Goal: Task Accomplishment & Management: Manage account settings

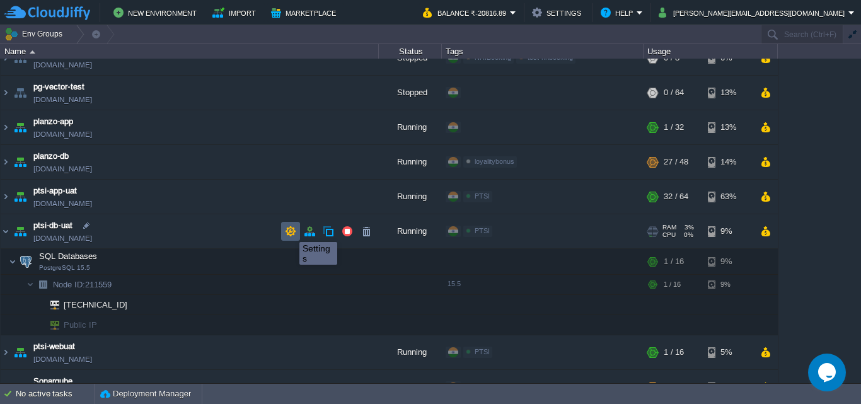
click at [290, 231] on button "button" at bounding box center [290, 231] width 11 height 11
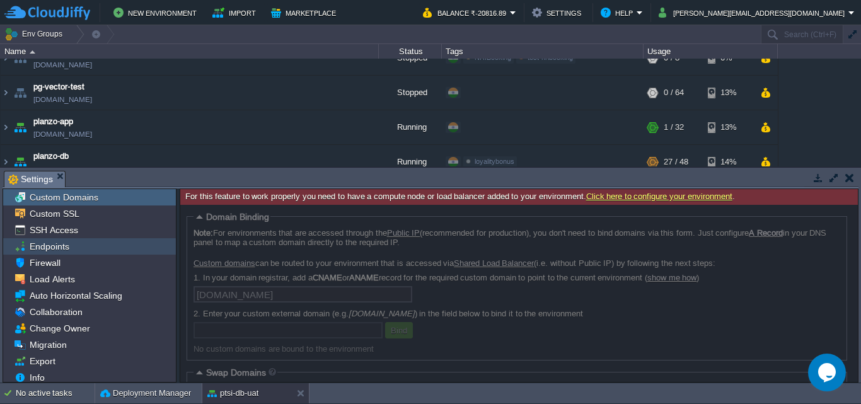
click at [62, 249] on span "Endpoints" at bounding box center [49, 246] width 44 height 11
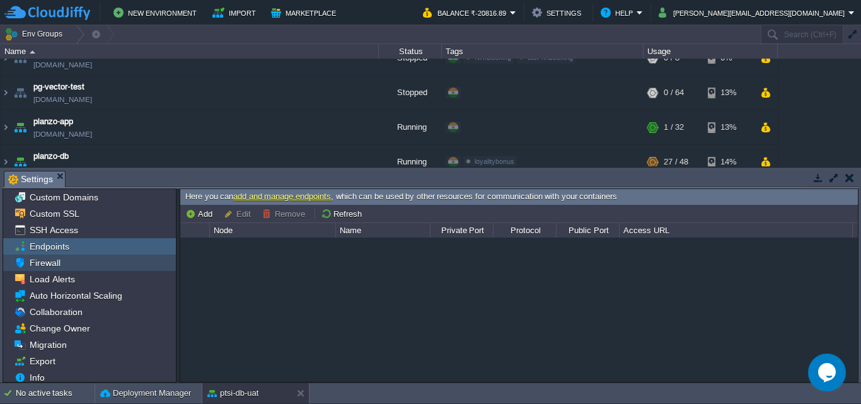
click at [50, 261] on span "Firewall" at bounding box center [44, 262] width 35 height 11
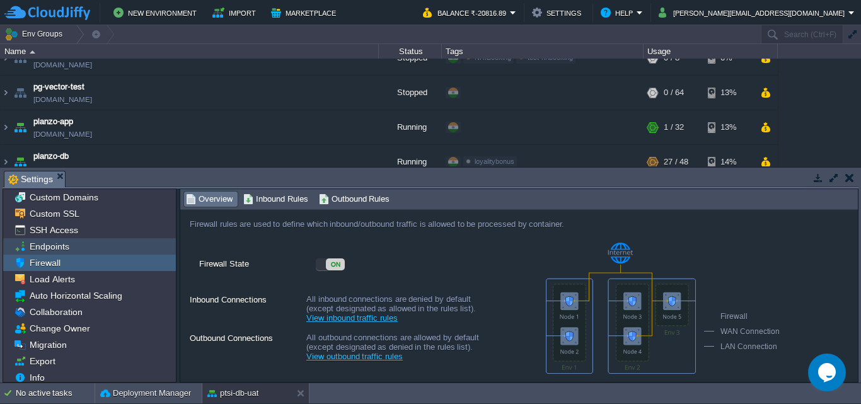
click at [56, 246] on span "Endpoints" at bounding box center [49, 246] width 44 height 11
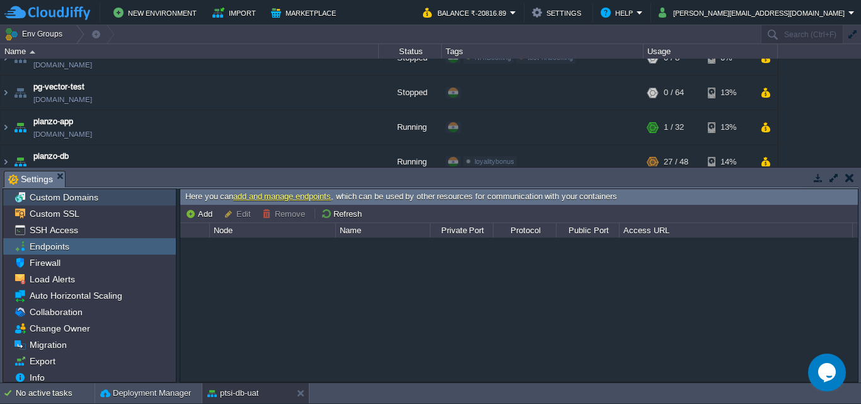
click at [75, 199] on span "Custom Domains" at bounding box center [63, 197] width 73 height 11
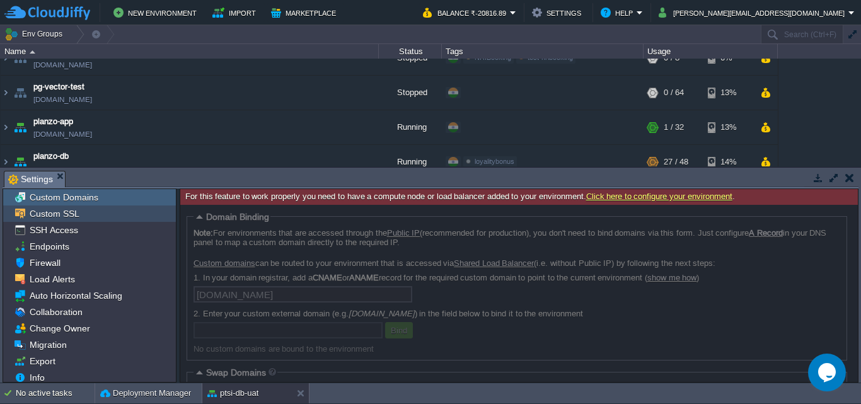
click at [55, 212] on span "Custom SSL" at bounding box center [54, 213] width 54 height 11
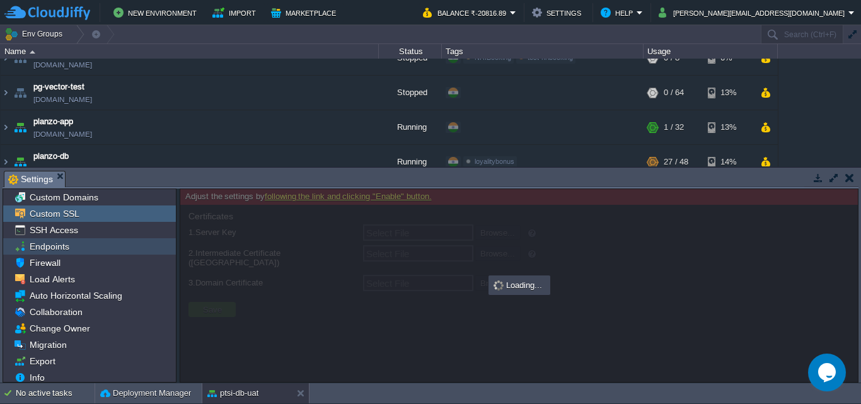
type input "Select File"
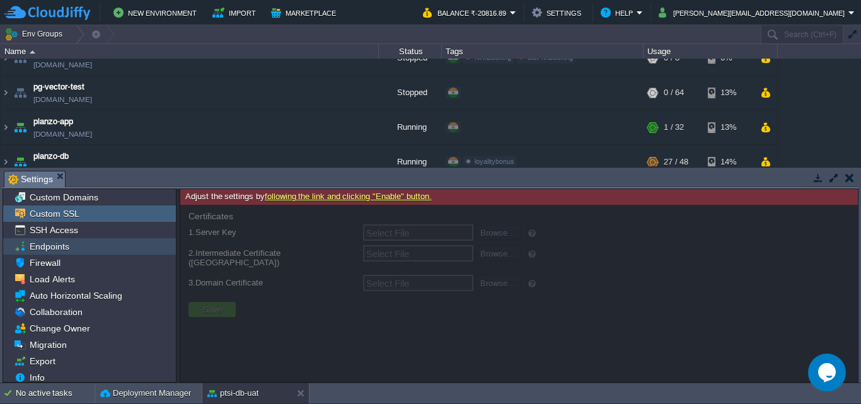
click at [50, 250] on span "Endpoints" at bounding box center [49, 246] width 44 height 11
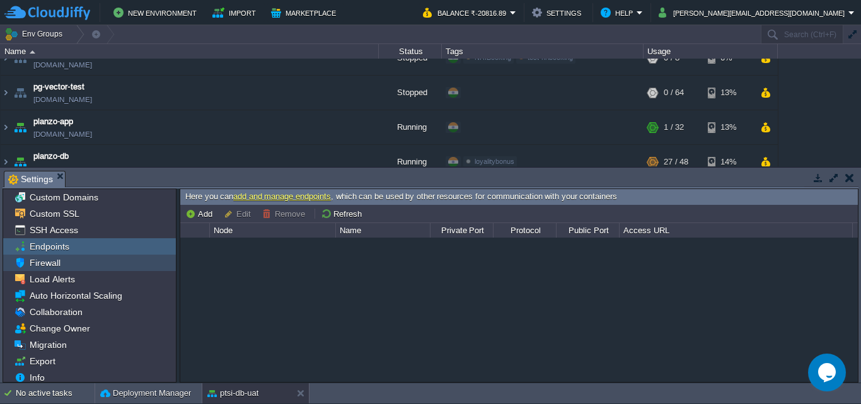
click at [59, 263] on span "Firewall" at bounding box center [44, 262] width 35 height 11
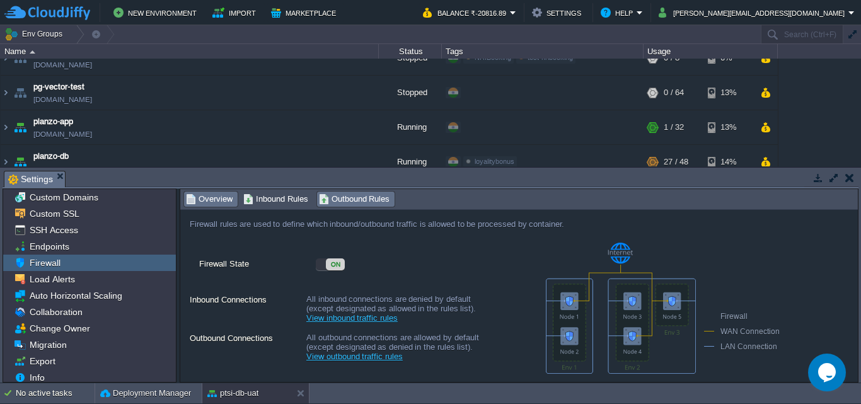
click at [364, 201] on span "Outbound Rules" at bounding box center [354, 199] width 71 height 14
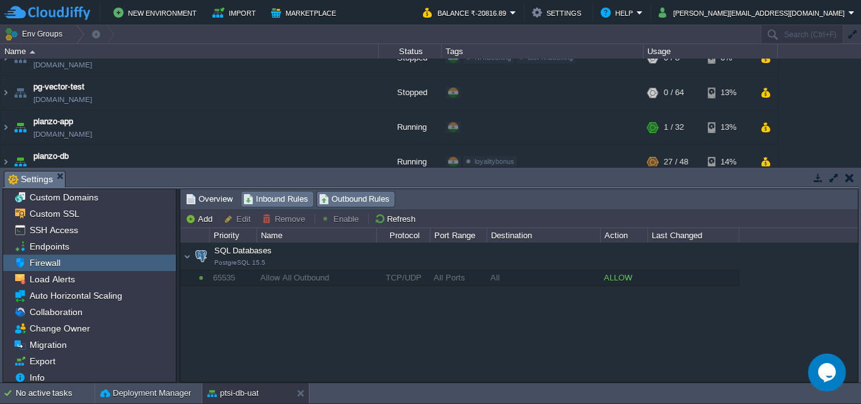
click at [295, 196] on span "Inbound Rules" at bounding box center [275, 199] width 65 height 14
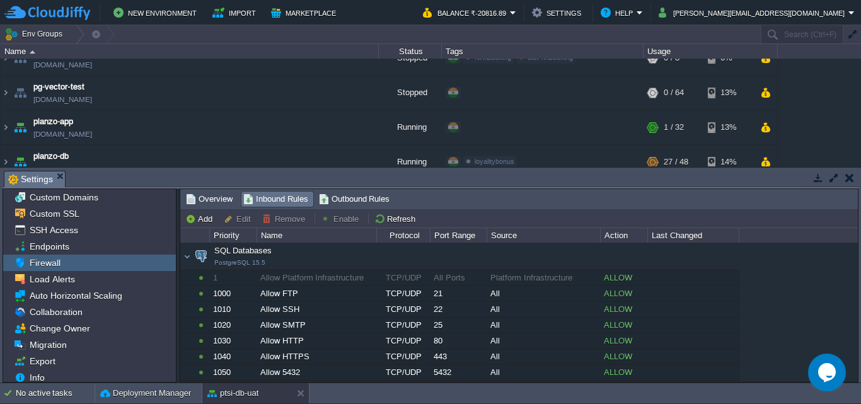
scroll to position [31, 0]
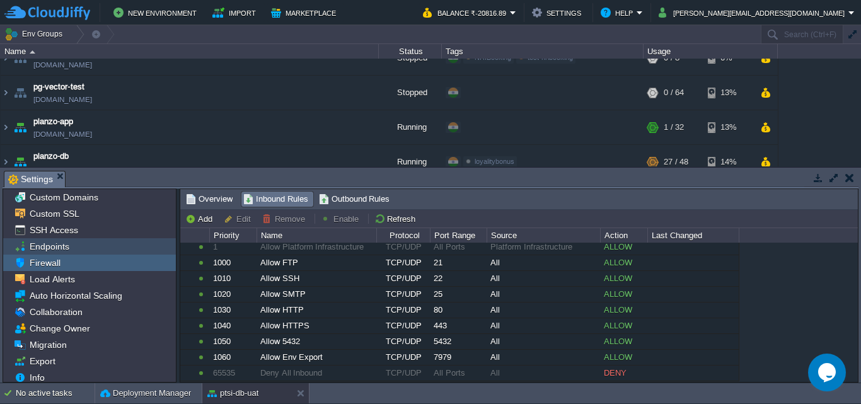
click at [59, 241] on span "Endpoints" at bounding box center [49, 246] width 44 height 11
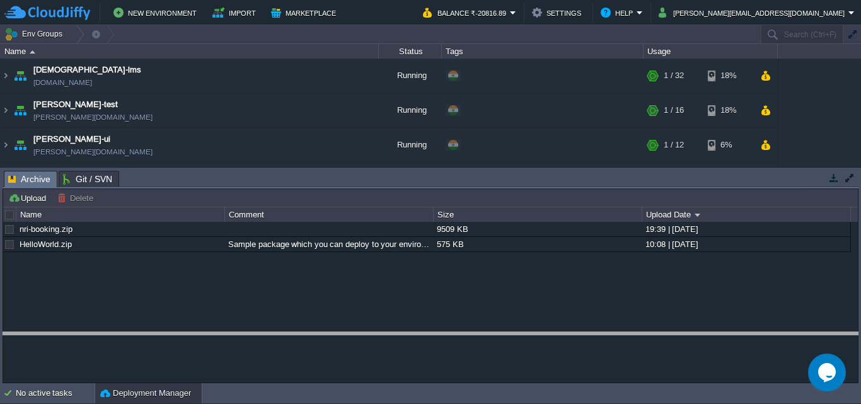
drag, startPoint x: 502, startPoint y: 181, endPoint x: 487, endPoint y: 342, distance: 162.1
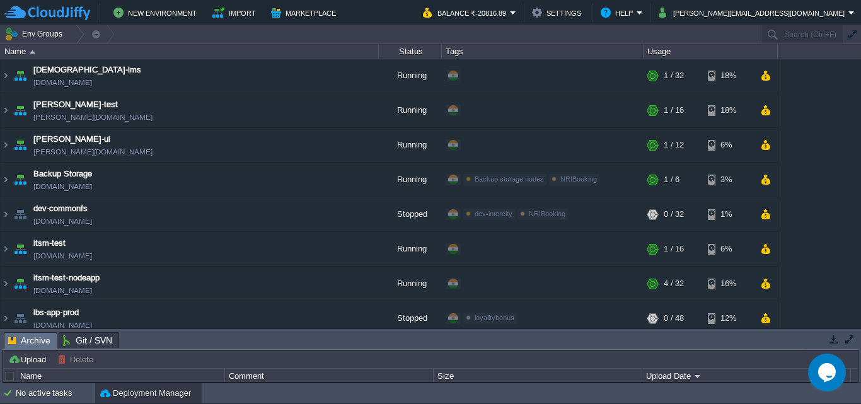
drag, startPoint x: 856, startPoint y: 103, endPoint x: 852, endPoint y: 148, distance: 44.9
click at [852, 148] on div "anayasmi-lms [DOMAIN_NAME] Running + Add to Env Group RAM 3% CPU 1% 1 / 32 18% …" at bounding box center [430, 193] width 861 height 269
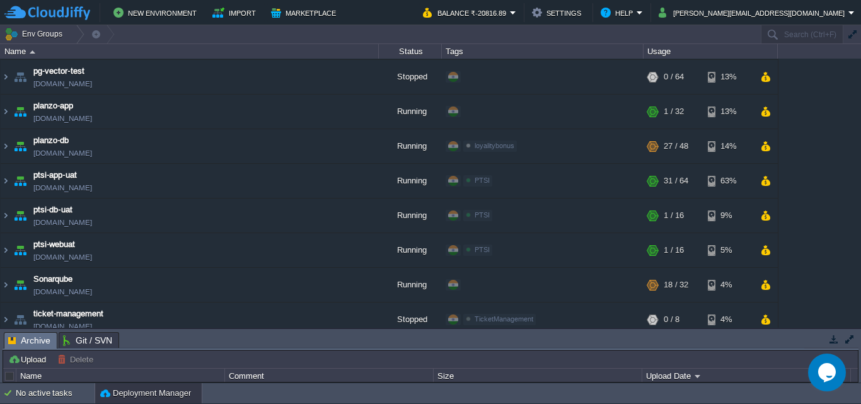
scroll to position [932, 0]
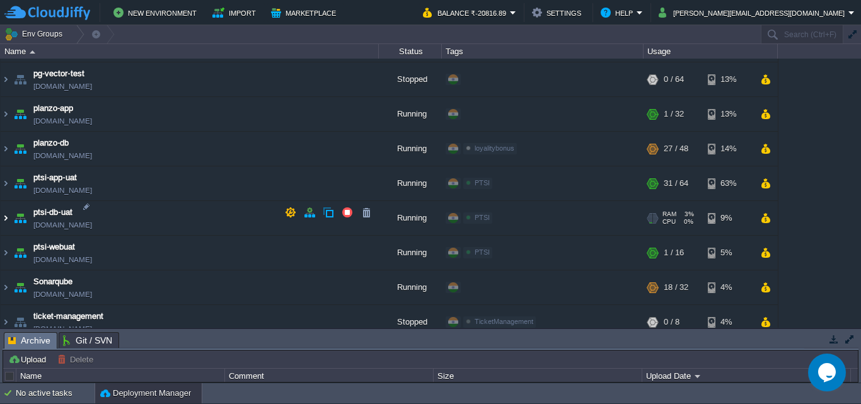
click at [6, 215] on img at bounding box center [6, 218] width 10 height 34
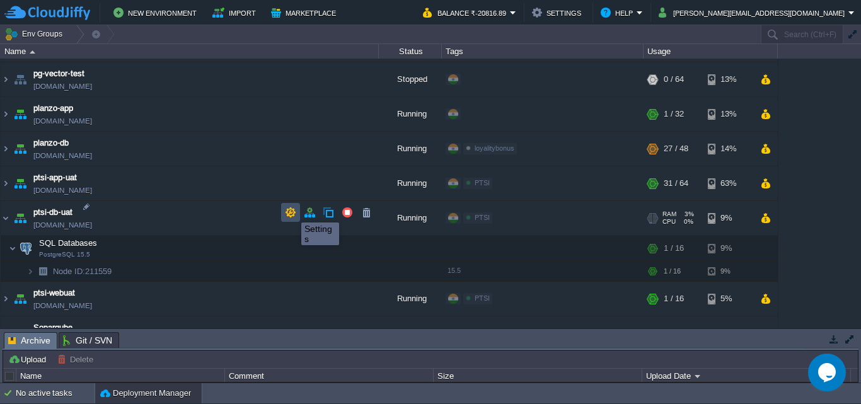
click at [292, 211] on button "button" at bounding box center [290, 212] width 11 height 11
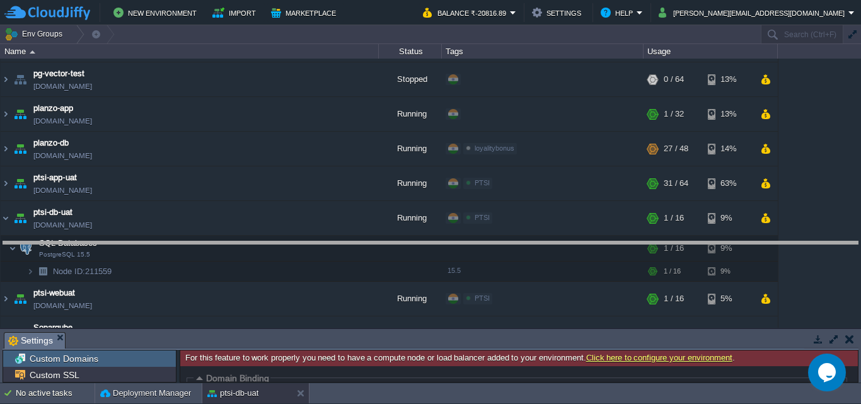
drag, startPoint x: 487, startPoint y: 338, endPoint x: 489, endPoint y: 247, distance: 90.8
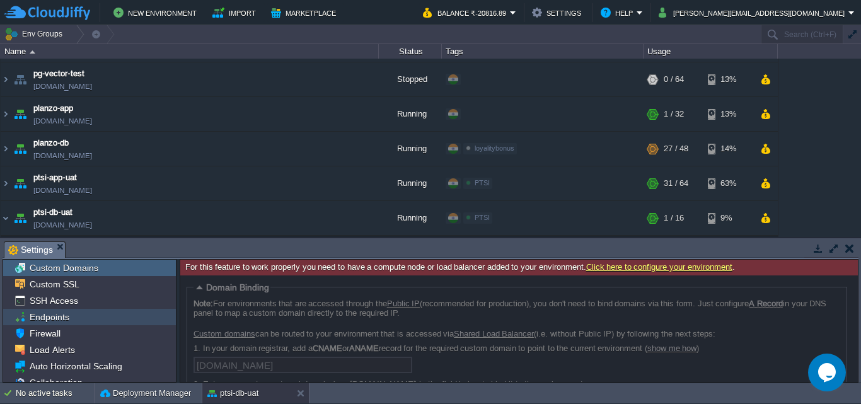
click at [56, 316] on span "Endpoints" at bounding box center [49, 316] width 44 height 11
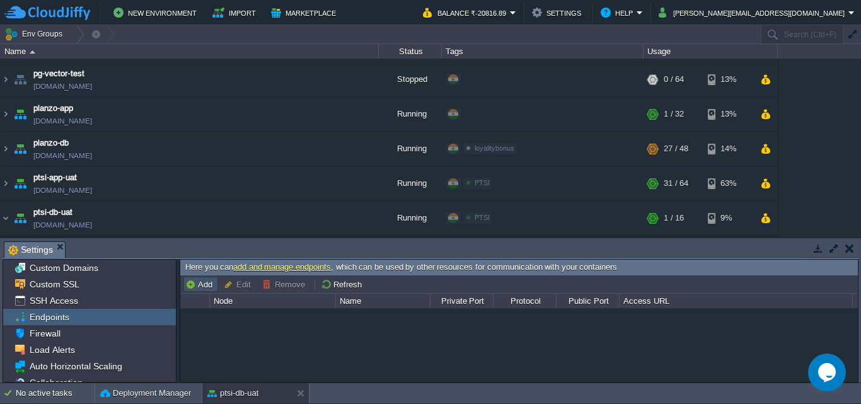
click at [199, 284] on button "Add" at bounding box center [200, 284] width 31 height 11
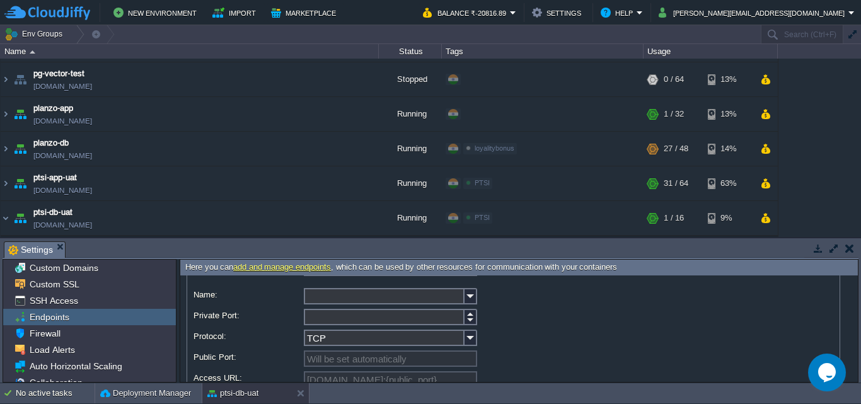
scroll to position [33, 0]
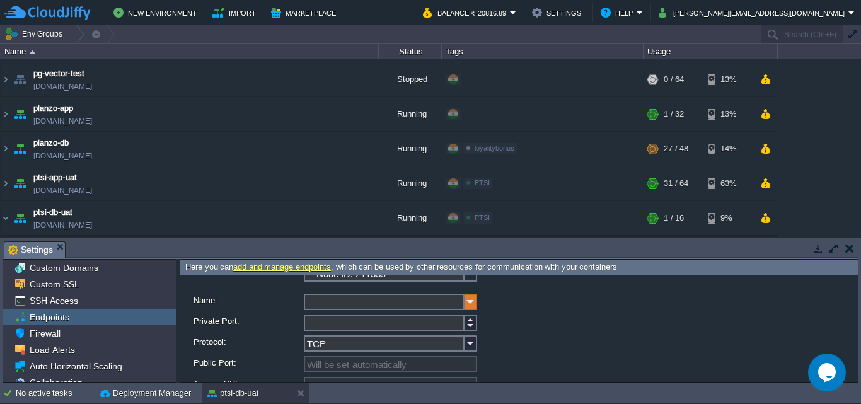
click at [470, 305] on img at bounding box center [471, 302] width 13 height 16
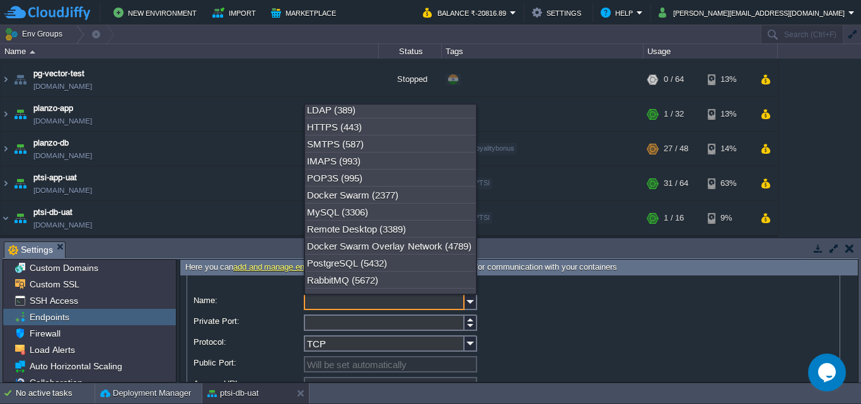
scroll to position [143, 0]
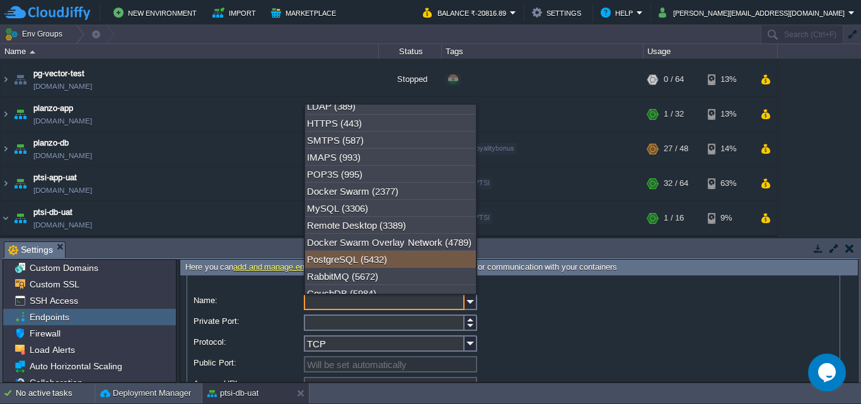
click at [373, 267] on div "PostgreSQL (5432)" at bounding box center [390, 259] width 171 height 17
type input "PostgreSQL"
type input "5432"
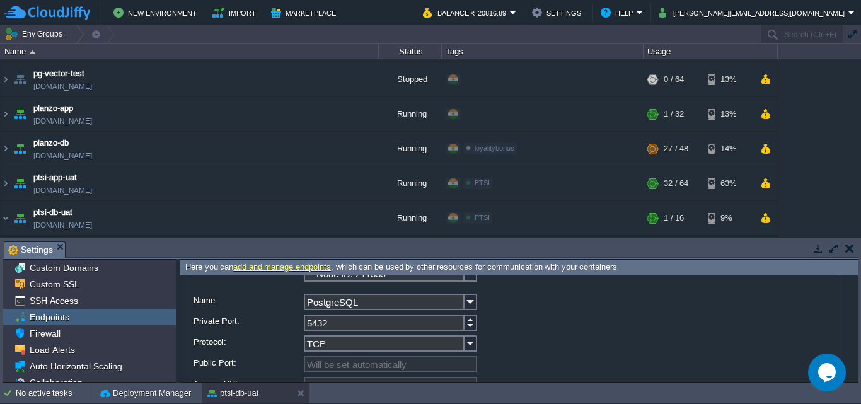
drag, startPoint x: 860, startPoint y: 310, endPoint x: 858, endPoint y: 320, distance: 10.3
click at [858, 320] on div "Tasks Activity Log Archive Git / SVN Settings Upload Delete Deploy to ... Custo…" at bounding box center [430, 310] width 861 height 144
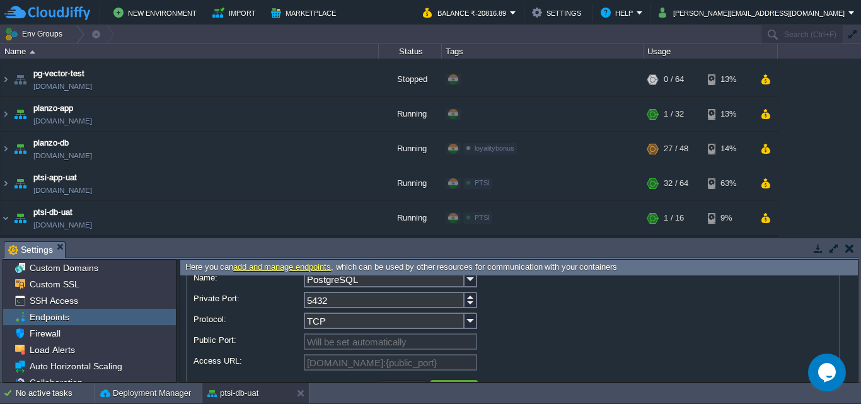
scroll to position [81, 0]
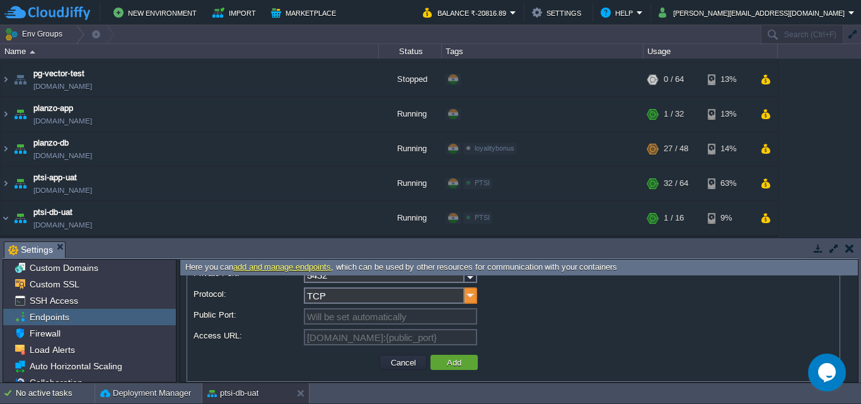
click at [467, 295] on img at bounding box center [471, 295] width 13 height 16
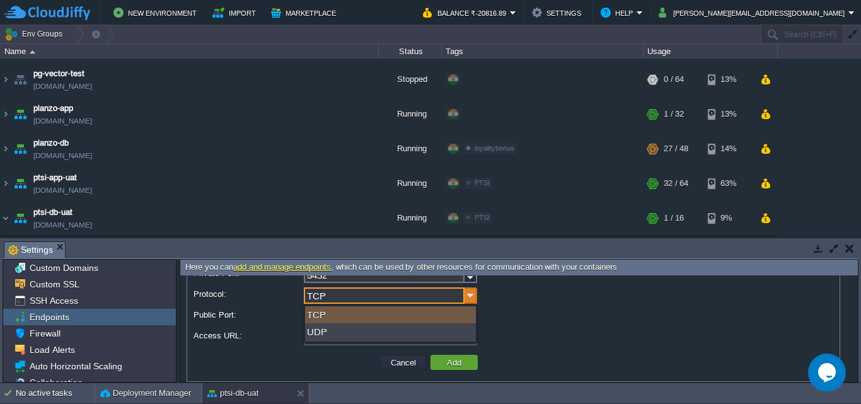
click at [467, 295] on img at bounding box center [471, 295] width 13 height 16
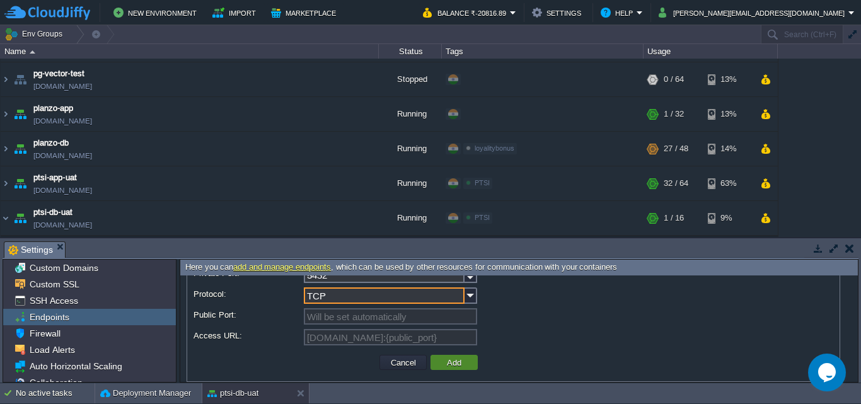
click at [448, 362] on button "Add" at bounding box center [454, 362] width 22 height 11
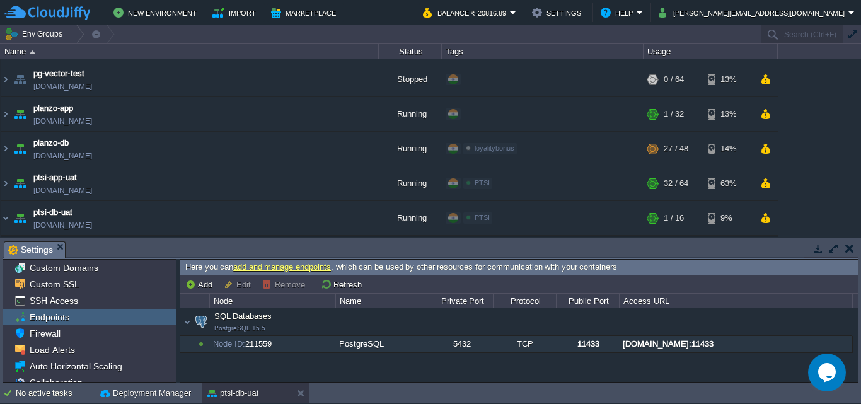
click at [673, 345] on div "[DOMAIN_NAME]:11433" at bounding box center [736, 344] width 232 height 16
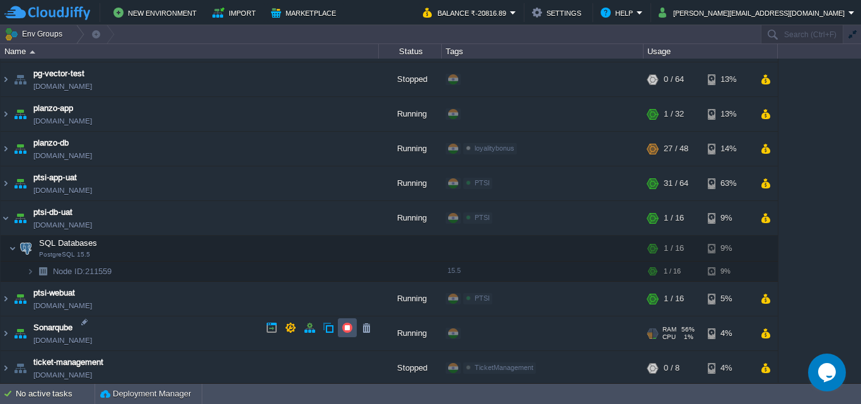
click at [344, 329] on button "button" at bounding box center [347, 327] width 11 height 11
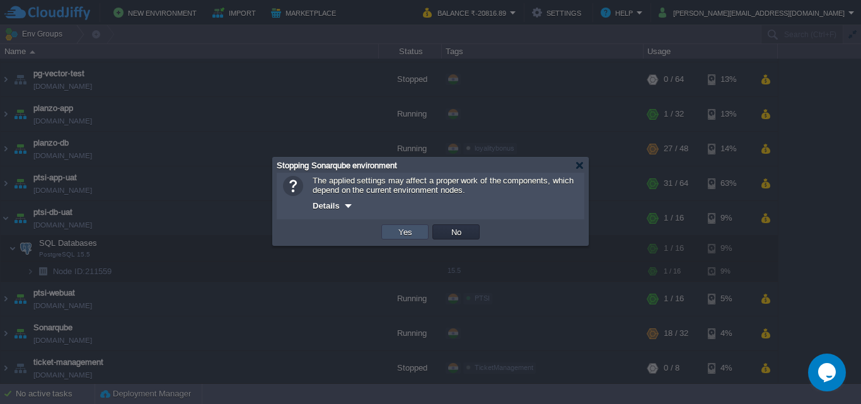
click at [405, 228] on button "Yes" at bounding box center [405, 231] width 21 height 11
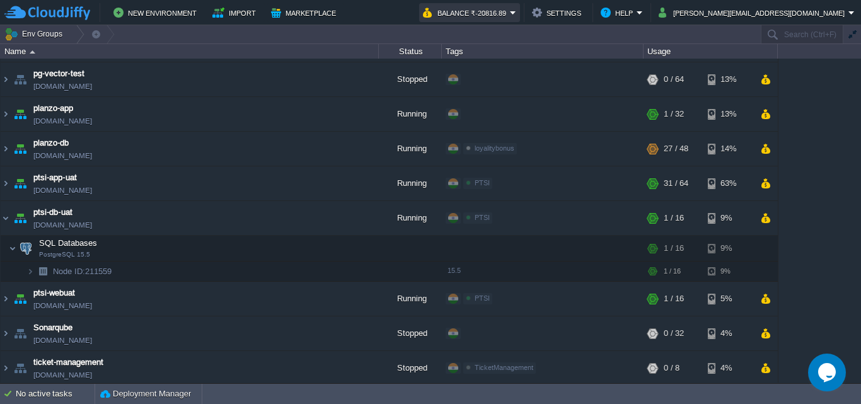
click at [510, 11] on button "Balance ₹-20816.89" at bounding box center [466, 12] width 87 height 15
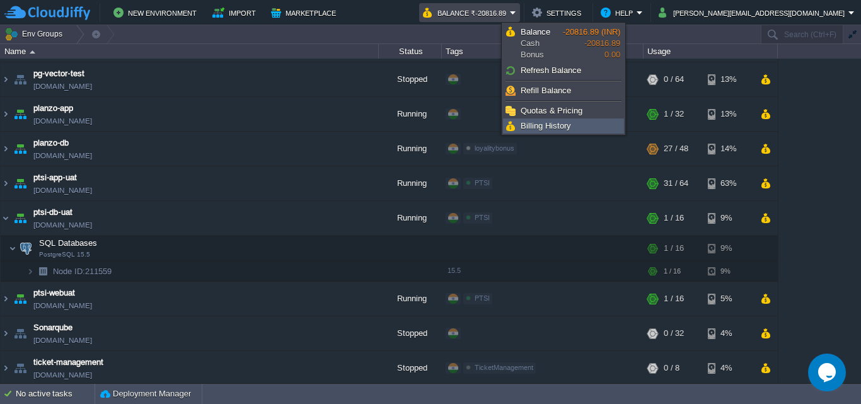
click at [549, 126] on span "Billing History" at bounding box center [546, 125] width 50 height 9
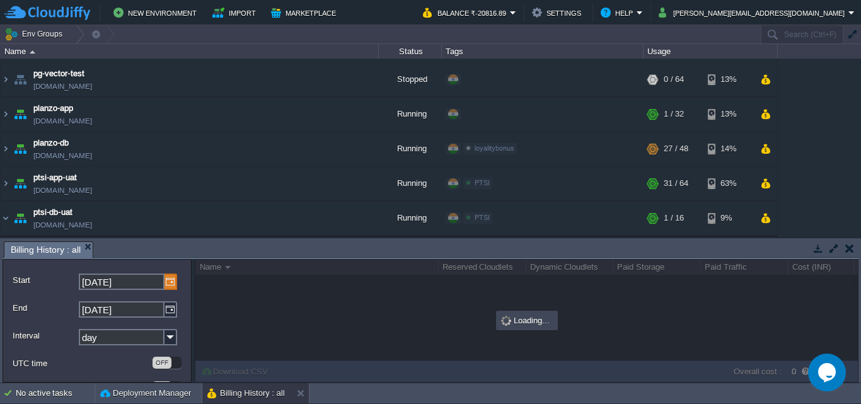
click at [168, 284] on img at bounding box center [171, 282] width 13 height 16
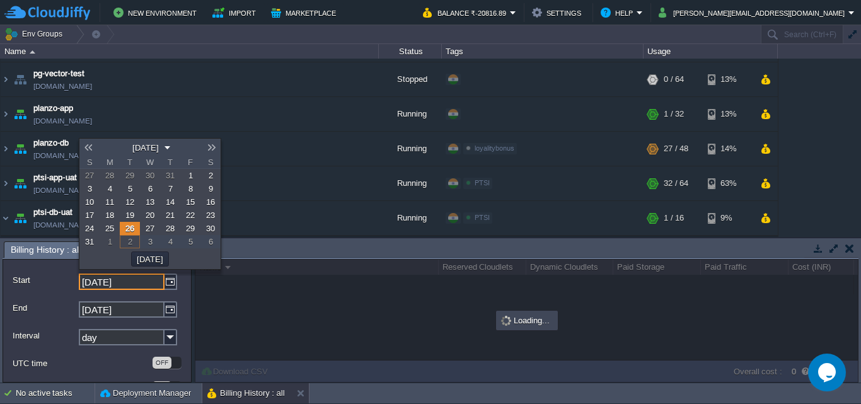
click at [189, 178] on span "1" at bounding box center [191, 175] width 4 height 9
type input "[DATE]"
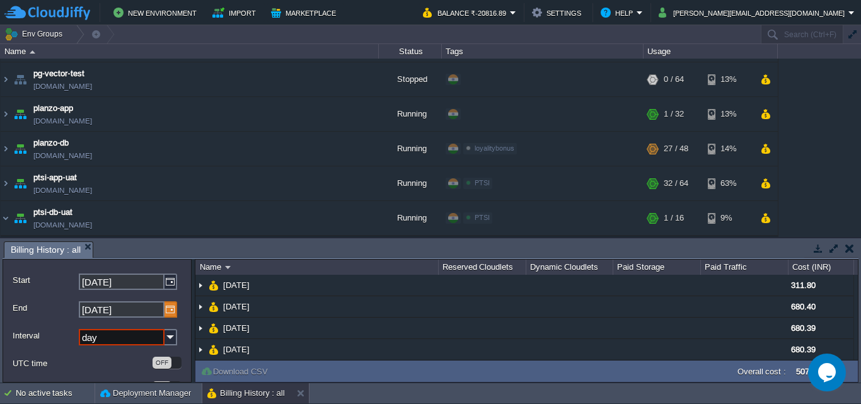
click at [166, 309] on img at bounding box center [171, 309] width 13 height 16
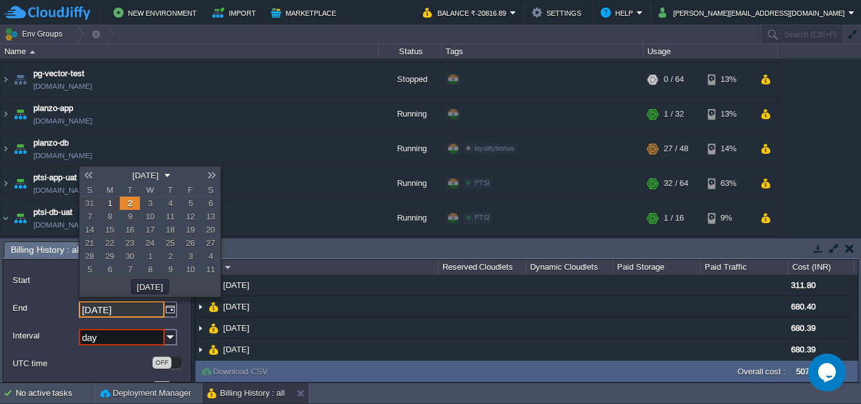
click at [91, 202] on span "31" at bounding box center [89, 203] width 9 height 9
type input "[DATE]"
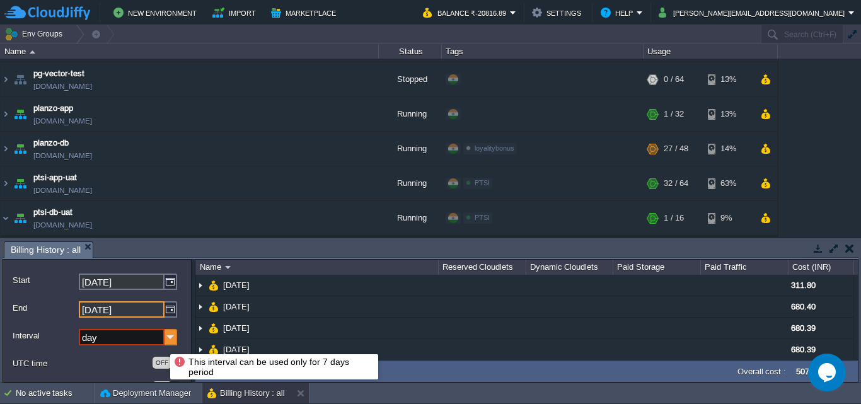
click at [168, 339] on img at bounding box center [171, 337] width 13 height 16
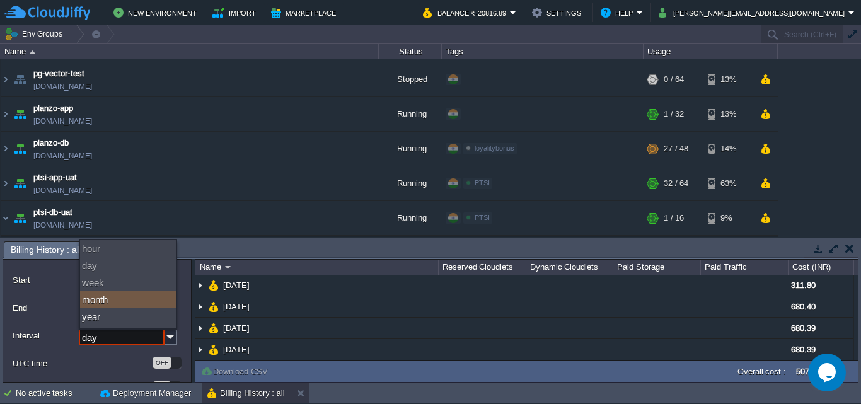
click at [133, 301] on div "month" at bounding box center [128, 299] width 96 height 17
type input "month"
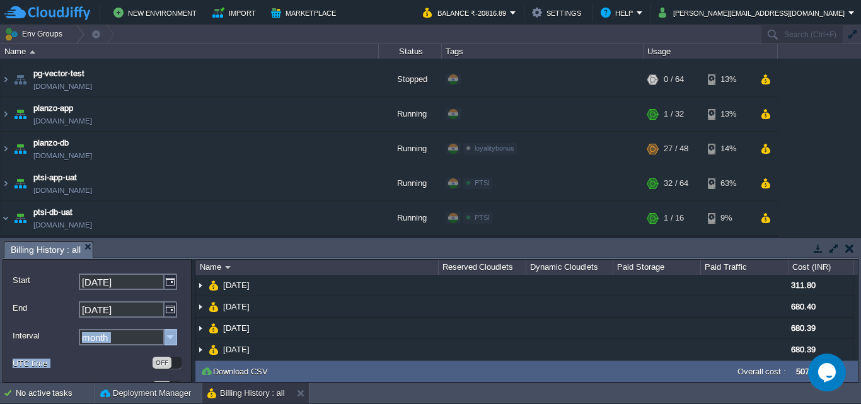
drag, startPoint x: 186, startPoint y: 323, endPoint x: 187, endPoint y: 361, distance: 37.2
click at [187, 360] on form "Start [DATE] End [DATE] Interval month UTC time OFF Group by node OFF Refresh" at bounding box center [97, 321] width 189 height 124
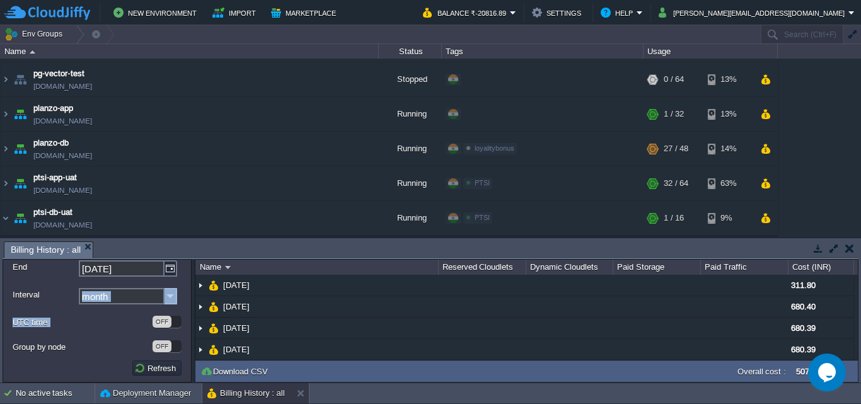
scroll to position [43, 0]
click at [179, 341] on div "OFF" at bounding box center [167, 345] width 29 height 12
click at [156, 369] on button "Refresh" at bounding box center [156, 366] width 45 height 11
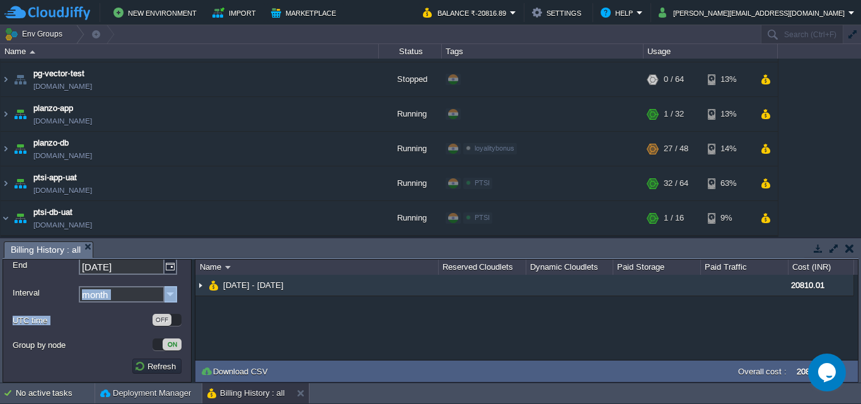
click at [202, 285] on img at bounding box center [200, 285] width 10 height 21
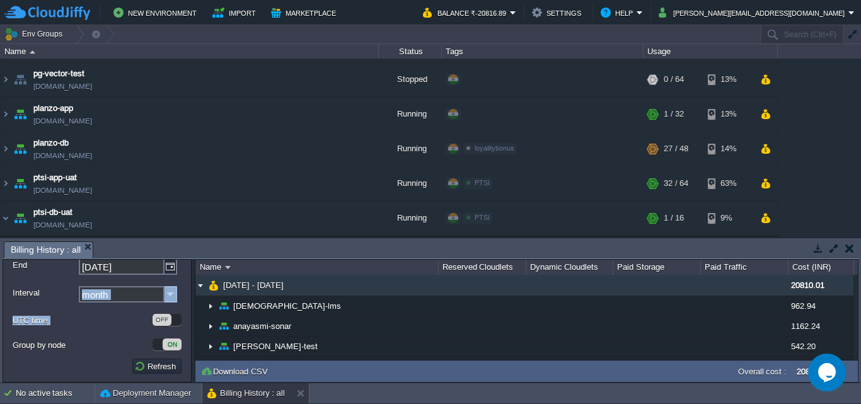
click at [202, 285] on img at bounding box center [200, 285] width 10 height 21
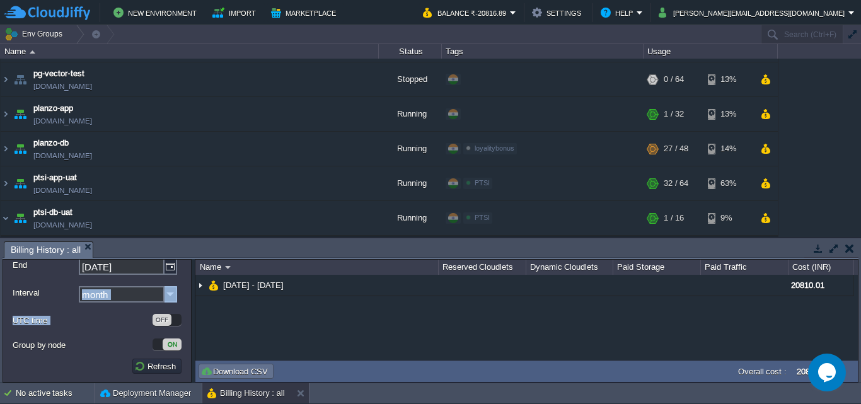
click at [247, 375] on button "Download CSV" at bounding box center [235, 371] width 71 height 11
